Goal: Information Seeking & Learning: Find specific fact

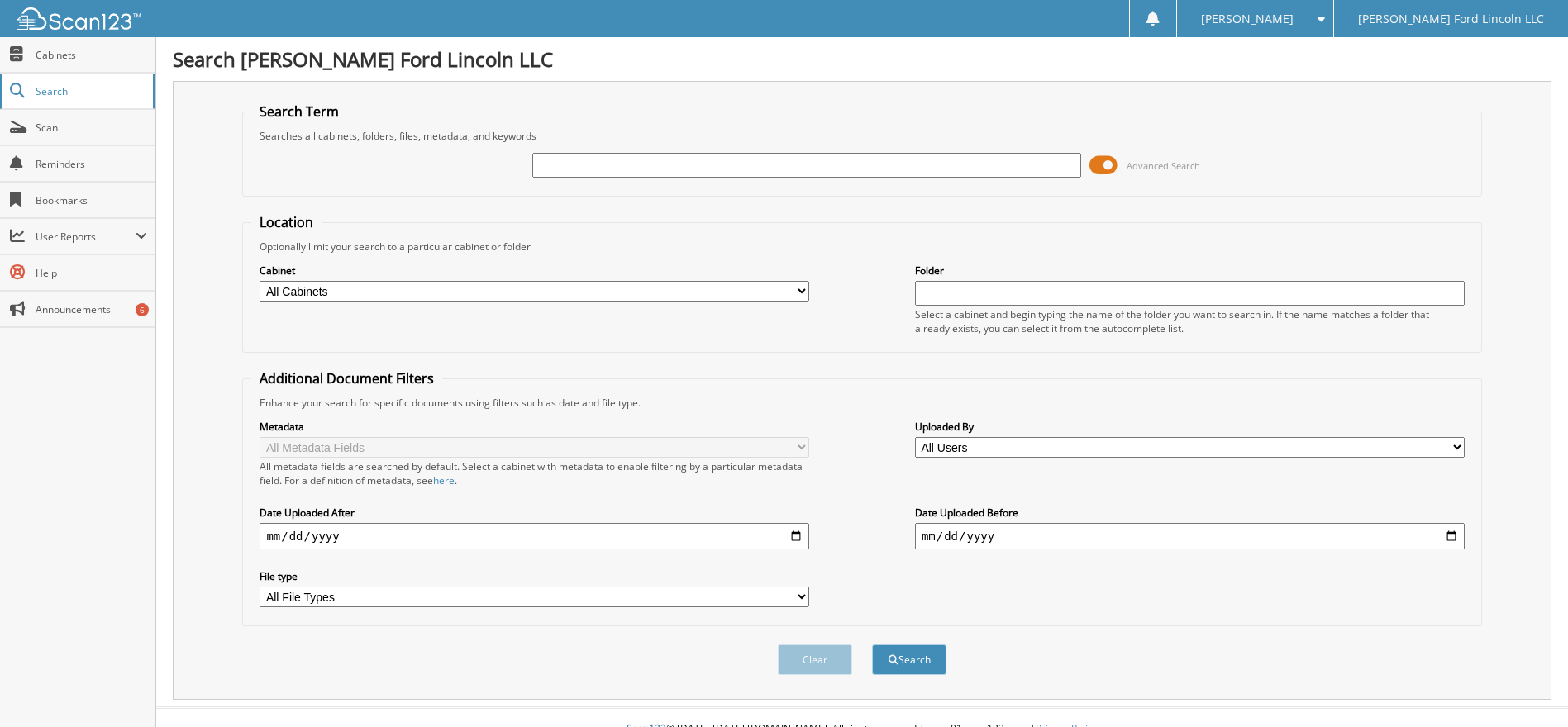
click at [49, 90] on span "Search" at bounding box center [90, 91] width 109 height 14
type input "6229847"
click at [871, 644] on button "Search" at bounding box center [909, 659] width 75 height 30
click at [1085, 170] on div "6229847 Advanced Search" at bounding box center [861, 164] width 1220 height 44
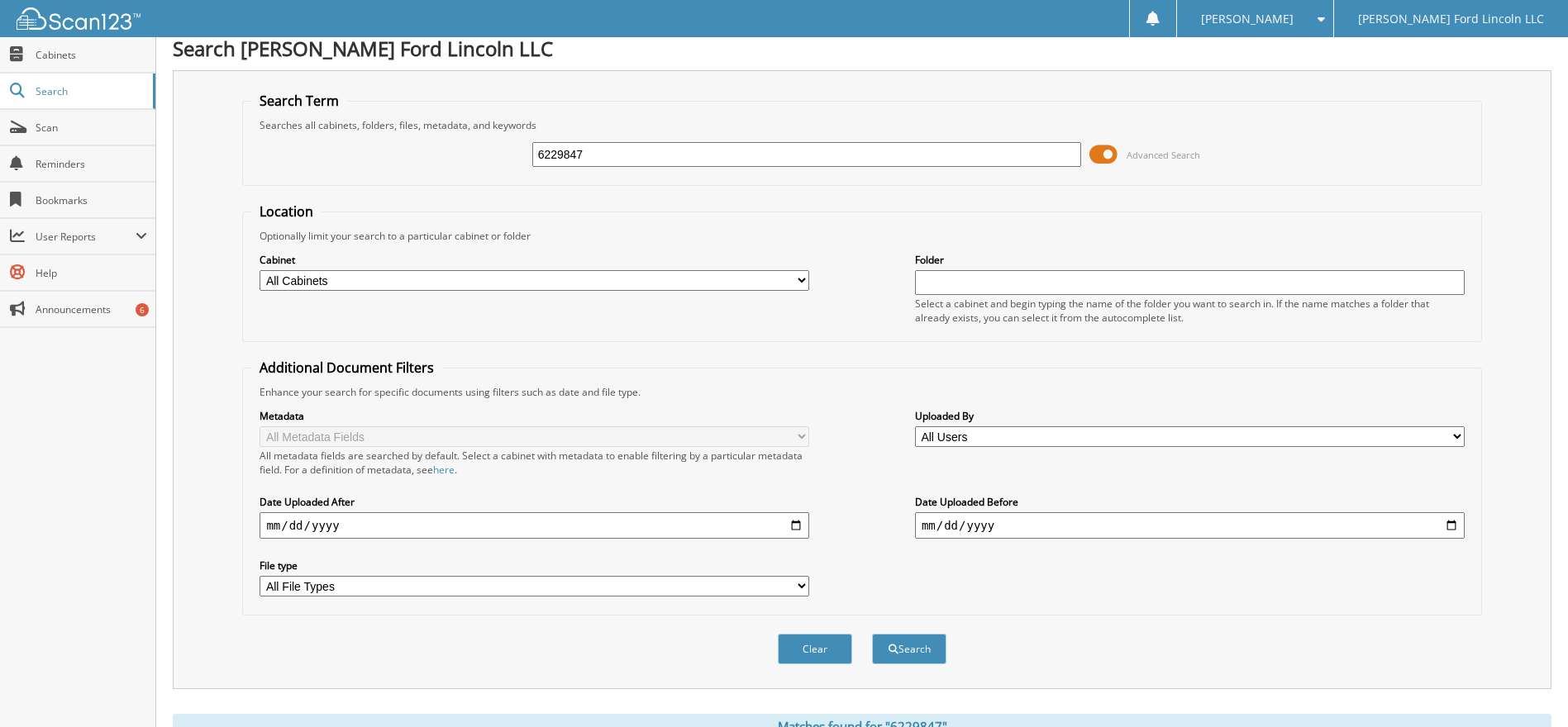
scroll to position [35, 0]
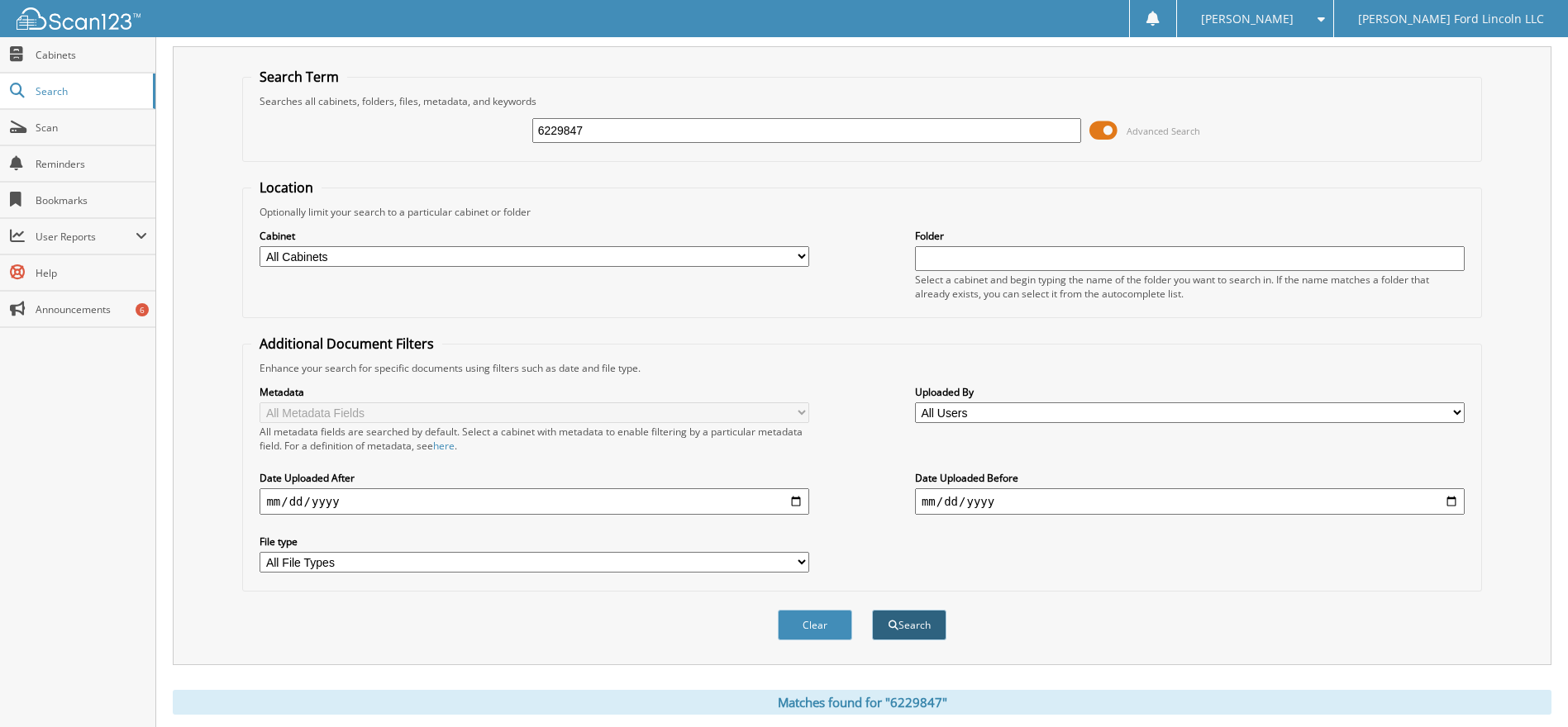
click at [905, 620] on button "Search" at bounding box center [909, 624] width 75 height 30
